Goal: Information Seeking & Learning: Learn about a topic

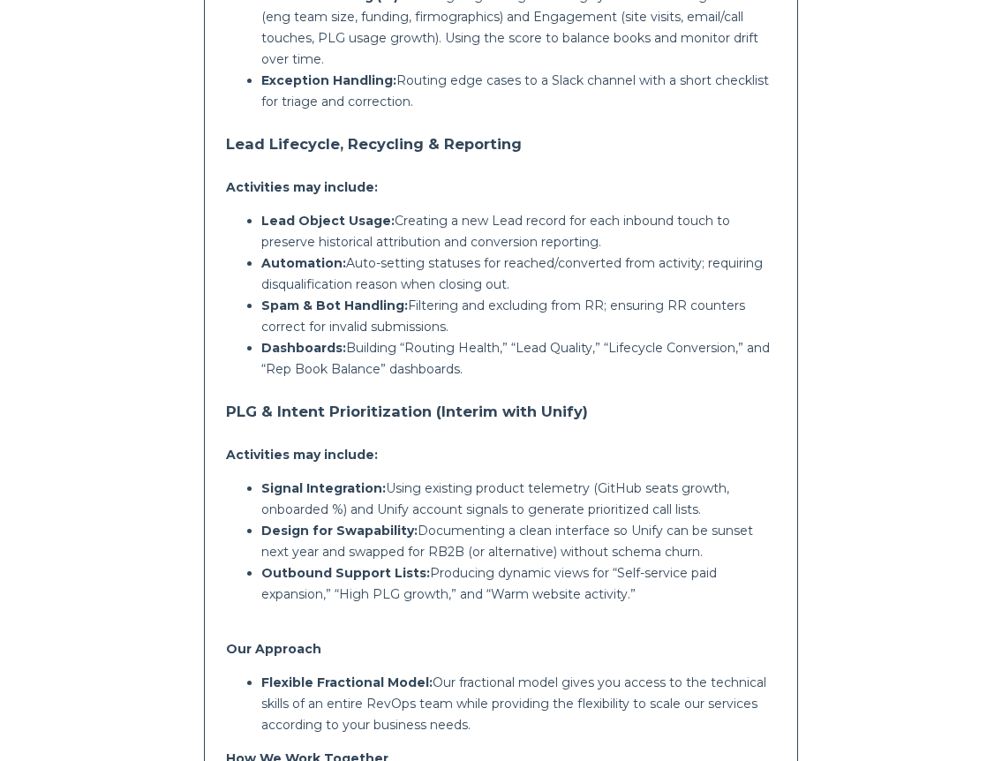
scroll to position [1124, 0]
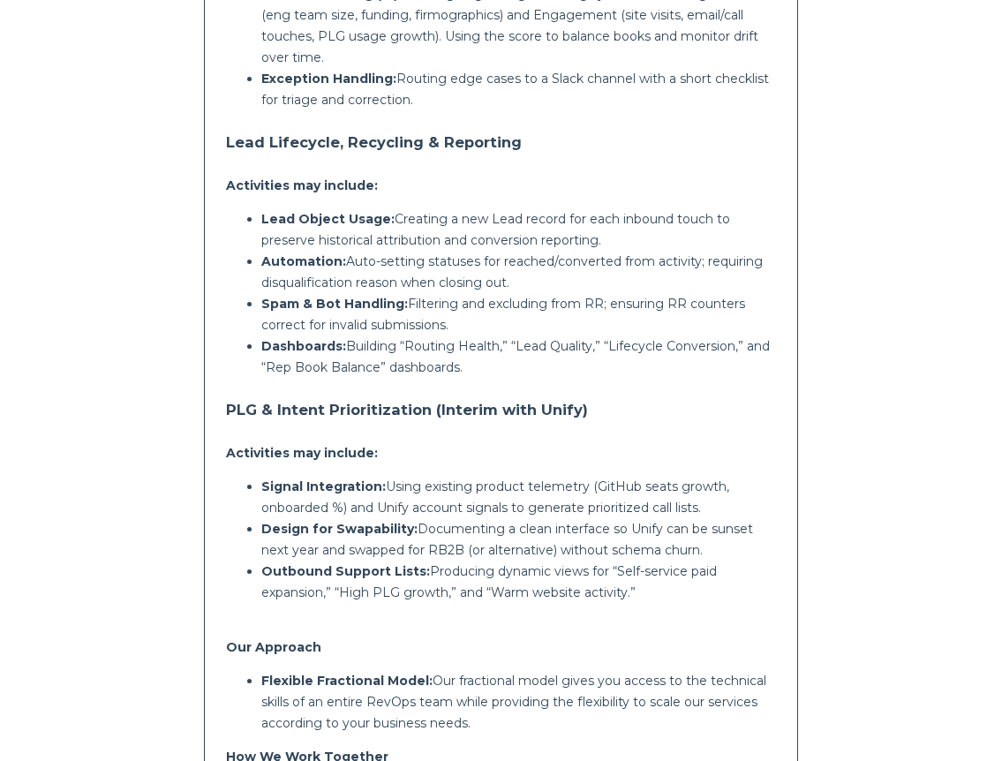
drag, startPoint x: 644, startPoint y: 532, endPoint x: 438, endPoint y: 529, distance: 206.6
click at [438, 560] on p "Outbound Support Lists: Producing dynamic views for “Self‑service paid expansio…" at bounding box center [518, 581] width 515 height 42
click at [429, 560] on p "Outbound Support Lists: Producing dynamic views for “Self‑service paid expansio…" at bounding box center [518, 581] width 515 height 42
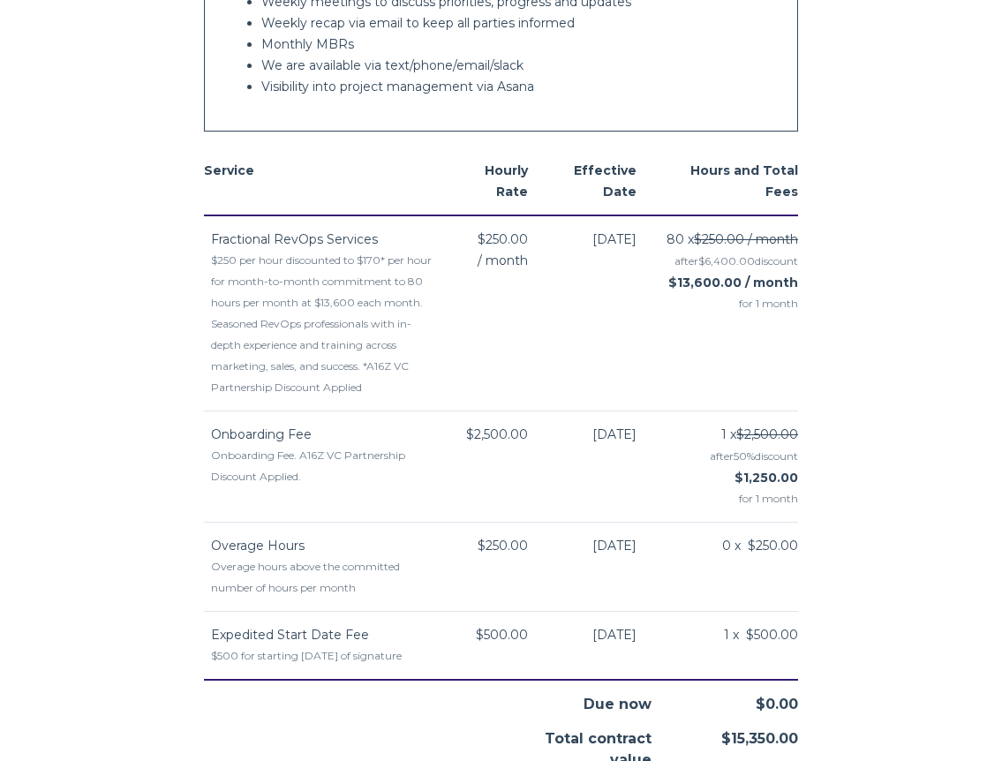
scroll to position [1913, 0]
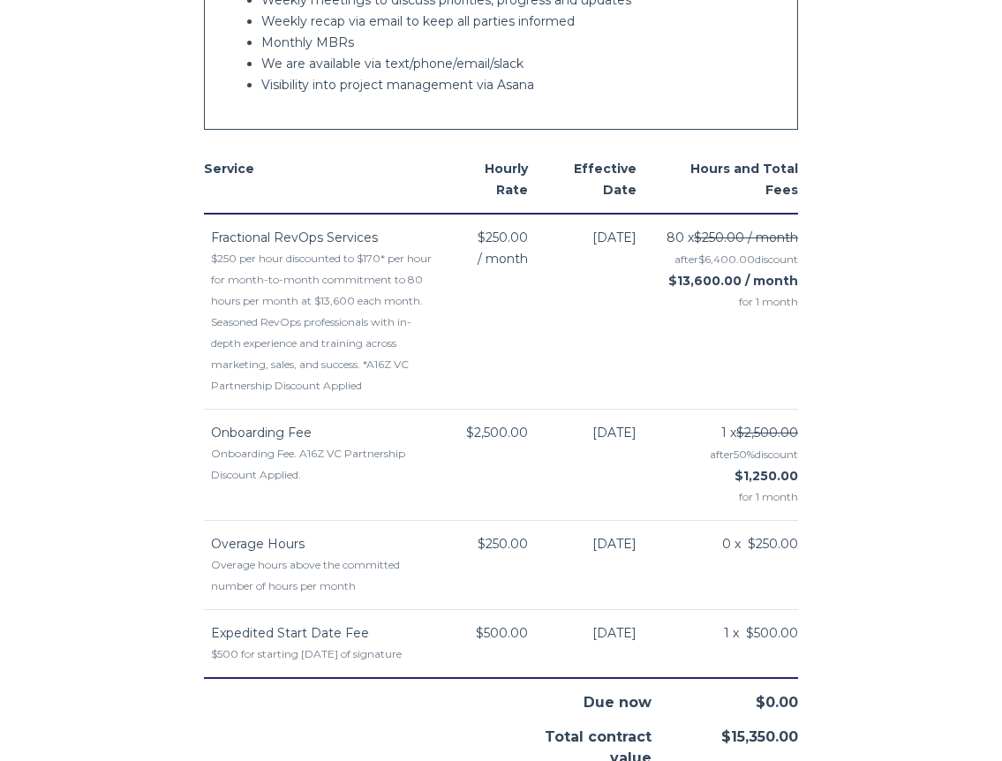
drag, startPoint x: 724, startPoint y: 698, endPoint x: 818, endPoint y: 698, distance: 94.4
click at [818, 698] on body "Graphite - Fractional RevOps Graphite [US_STATE] [GEOGRAPHIC_DATA] [PERSON_NAME…" at bounding box center [501, 296] width 1002 height 4419
click at [836, 593] on body "Graphite - Fractional RevOps Graphite [US_STATE] [GEOGRAPHIC_DATA] [PERSON_NAME…" at bounding box center [501, 296] width 1002 height 4419
drag, startPoint x: 655, startPoint y: 175, endPoint x: 683, endPoint y: 175, distance: 28.2
click at [683, 227] on div "80 x $250.00 / month after $6,400.00 discount $13,600.00 / month for 1 month" at bounding box center [728, 270] width 140 height 86
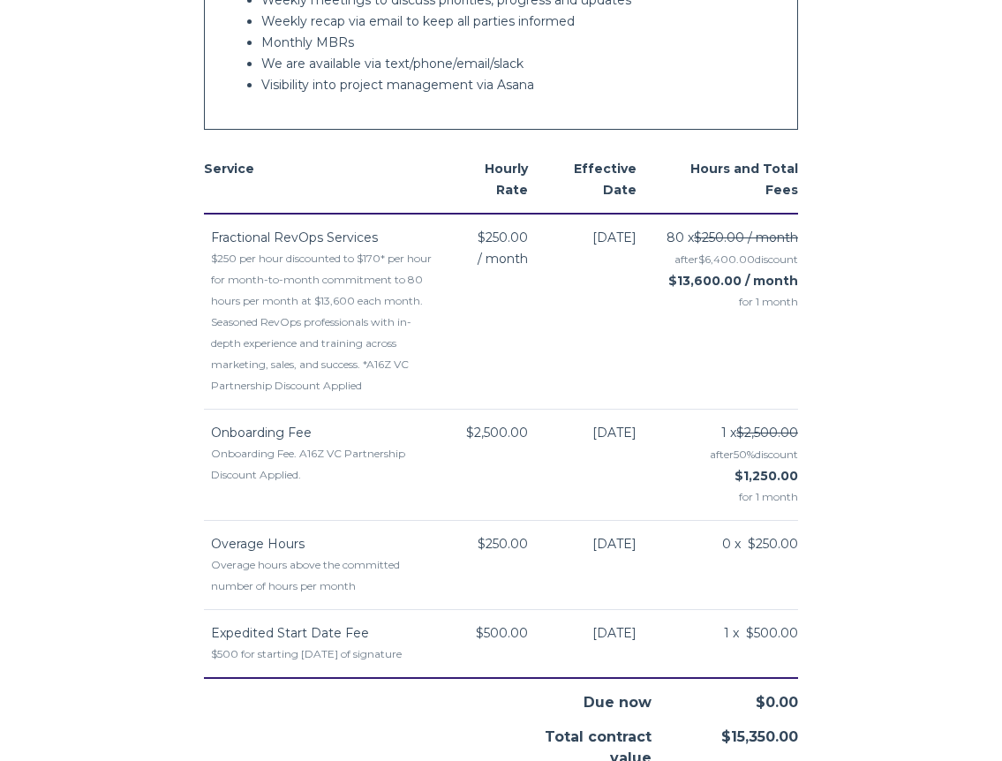
click at [674, 227] on span "80 x $250.00 / month" at bounding box center [732, 237] width 132 height 21
